Goal: Navigation & Orientation: Find specific page/section

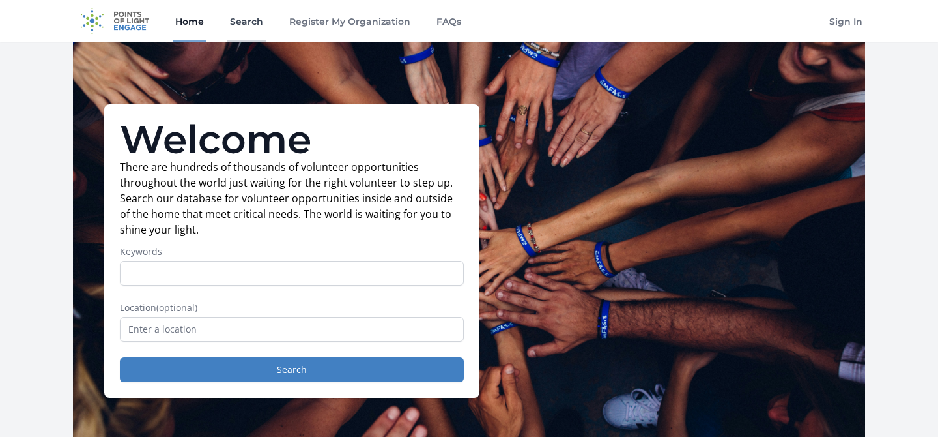
click at [241, 18] on link "Search" at bounding box center [246, 21] width 38 height 42
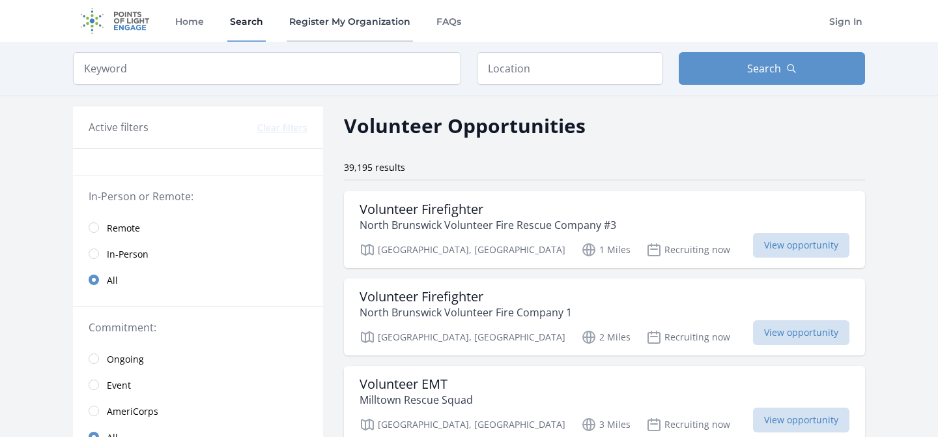
click at [310, 29] on link "Register My Organization" at bounding box center [350, 21] width 126 height 42
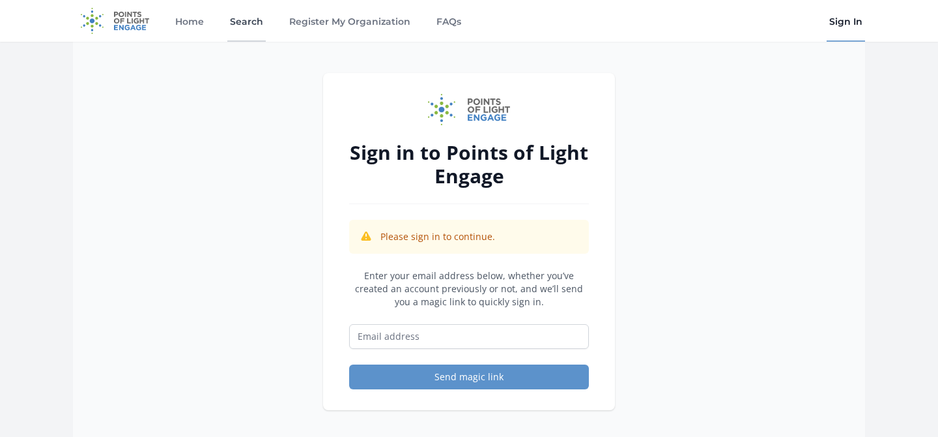
click at [244, 23] on link "Search" at bounding box center [246, 21] width 38 height 42
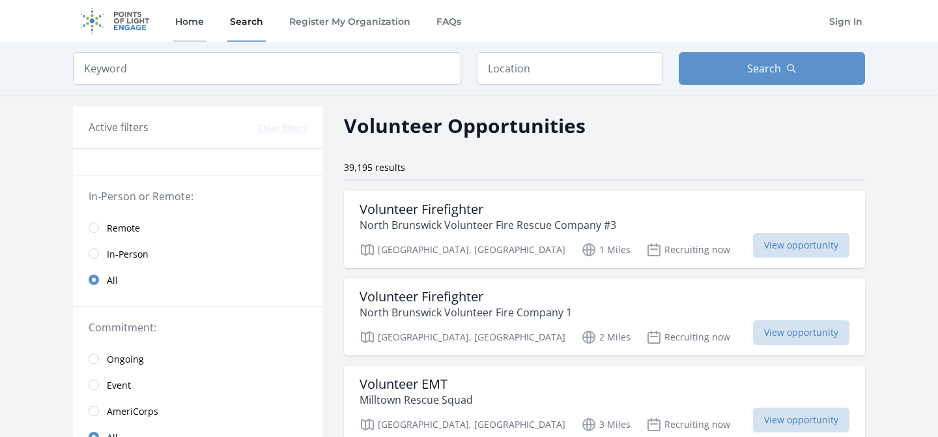
click at [194, 20] on link "Home" at bounding box center [190, 21] width 34 height 42
